Goal: Browse casually: Explore the website without a specific task or goal

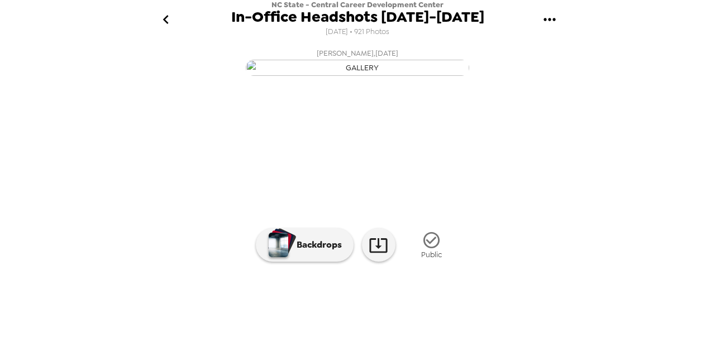
scroll to position [139, 0]
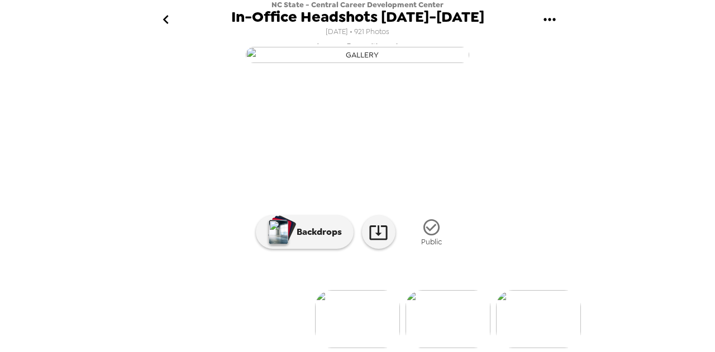
click at [536, 309] on img at bounding box center [538, 319] width 85 height 58
click at [208, 316] on img at bounding box center [240, 319] width 85 height 58
click at [168, 314] on img at bounding box center [129, 319] width 85 height 58
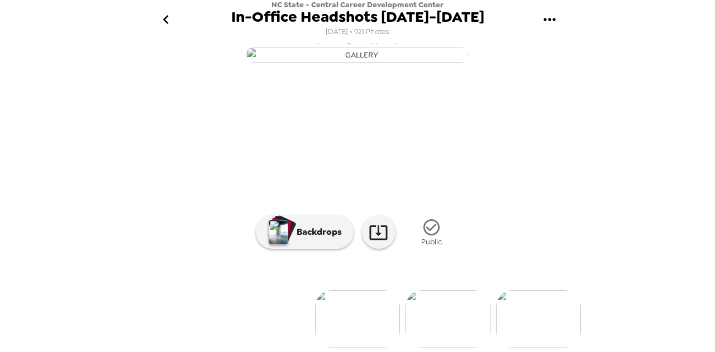
click at [530, 313] on img at bounding box center [538, 319] width 85 height 58
click at [445, 336] on img at bounding box center [447, 319] width 85 height 58
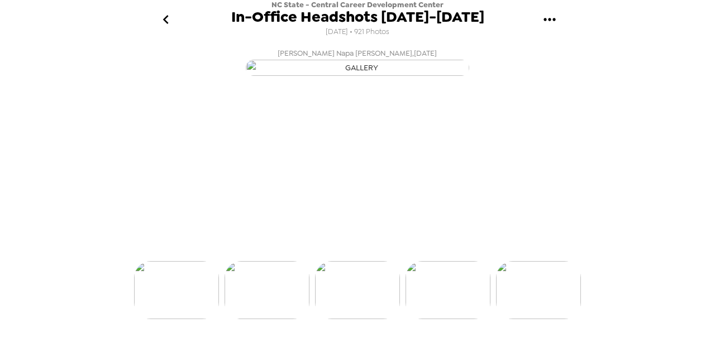
scroll to position [0, 271]
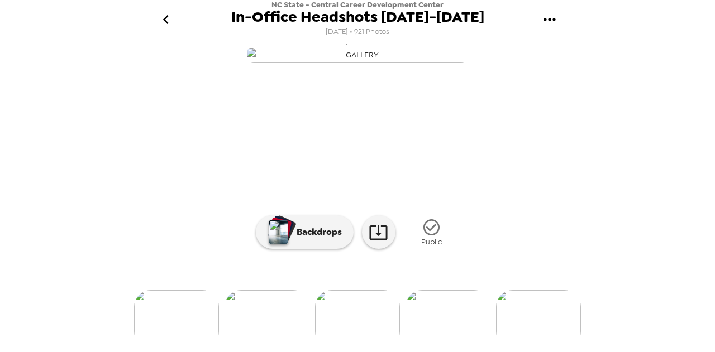
click at [530, 334] on img at bounding box center [538, 319] width 85 height 58
click at [385, 234] on link at bounding box center [379, 233] width 34 height 34
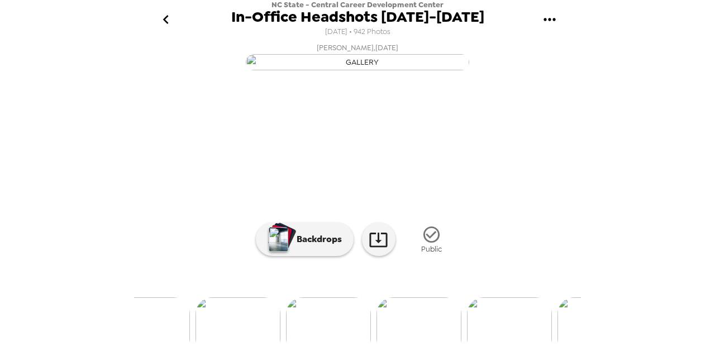
scroll to position [0, 0]
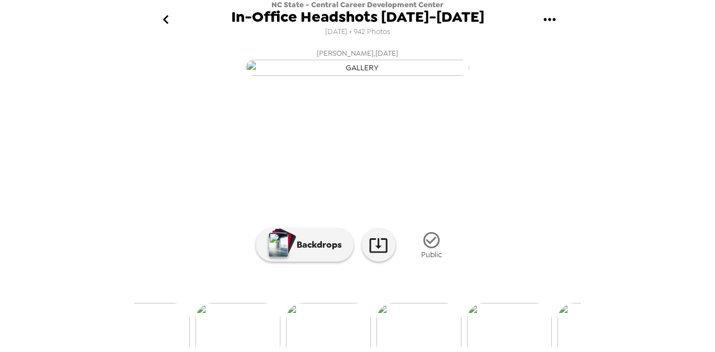
click at [529, 79] on button "Amonte McNair , 08-16-2025" at bounding box center [357, 62] width 447 height 36
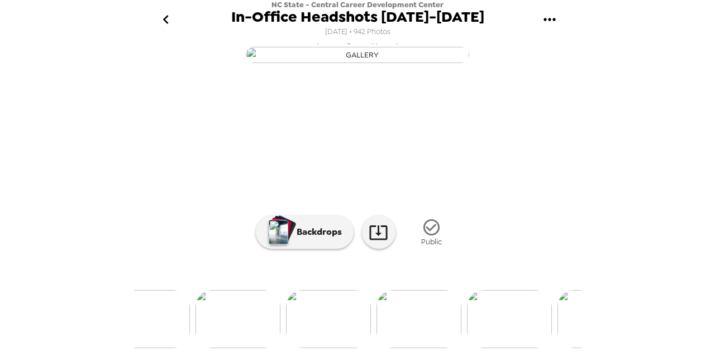
scroll to position [139, 0]
click at [430, 317] on img at bounding box center [418, 319] width 85 height 58
click at [524, 318] on img at bounding box center [538, 319] width 85 height 58
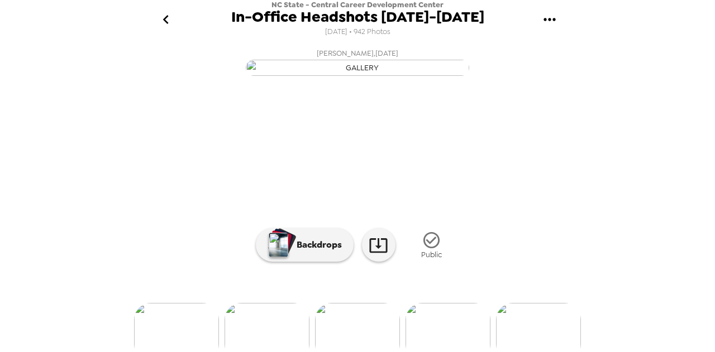
scroll to position [0, 0]
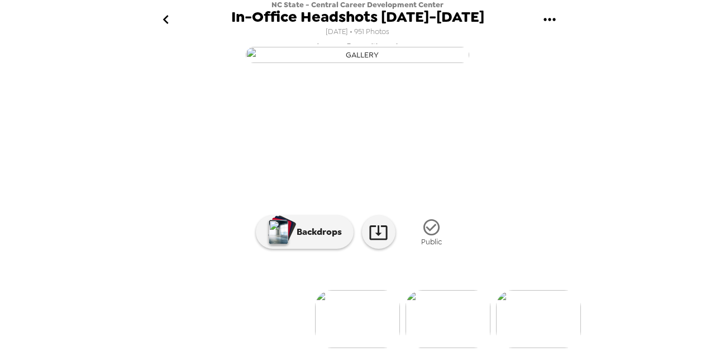
click at [374, 63] on img "button" at bounding box center [357, 55] width 223 height 16
click at [438, 315] on img at bounding box center [447, 319] width 85 height 58
click at [414, 303] on img at bounding box center [403, 319] width 85 height 58
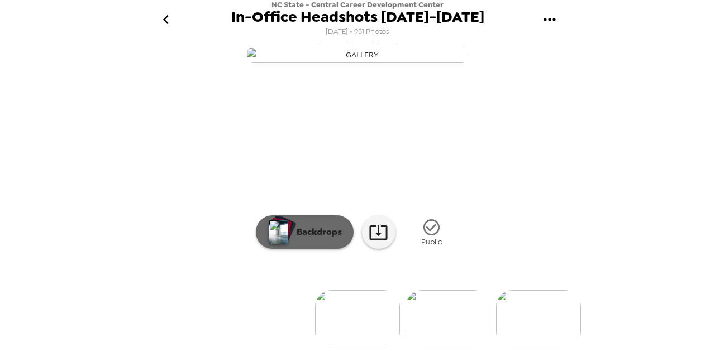
click at [293, 226] on p "Backdrops" at bounding box center [316, 232] width 51 height 13
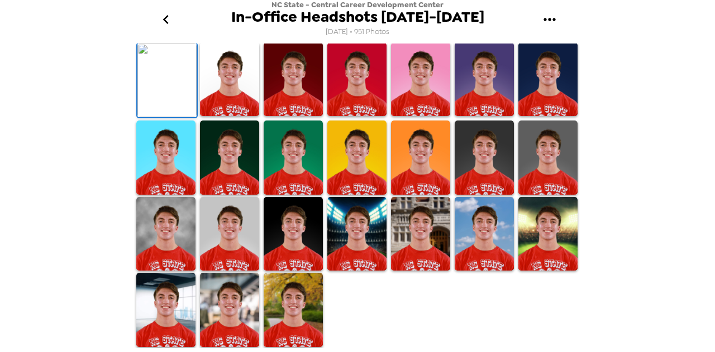
click at [230, 195] on img at bounding box center [229, 158] width 59 height 74
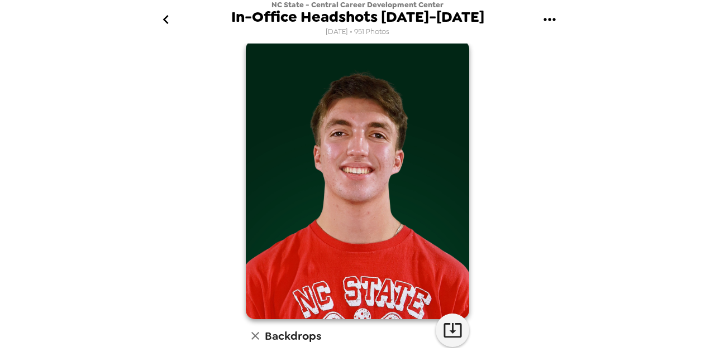
scroll to position [11, 0]
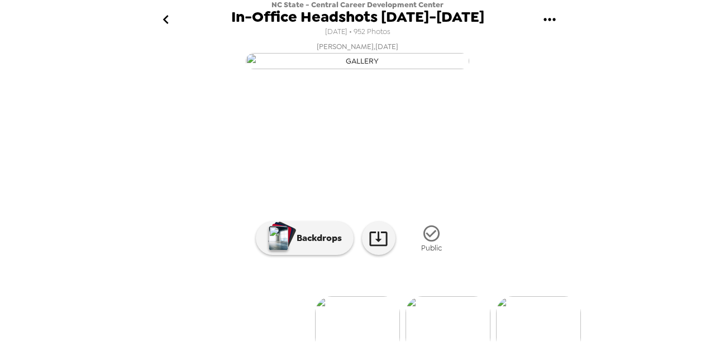
scroll to position [6, 0]
